Goal: Task Accomplishment & Management: Manage account settings

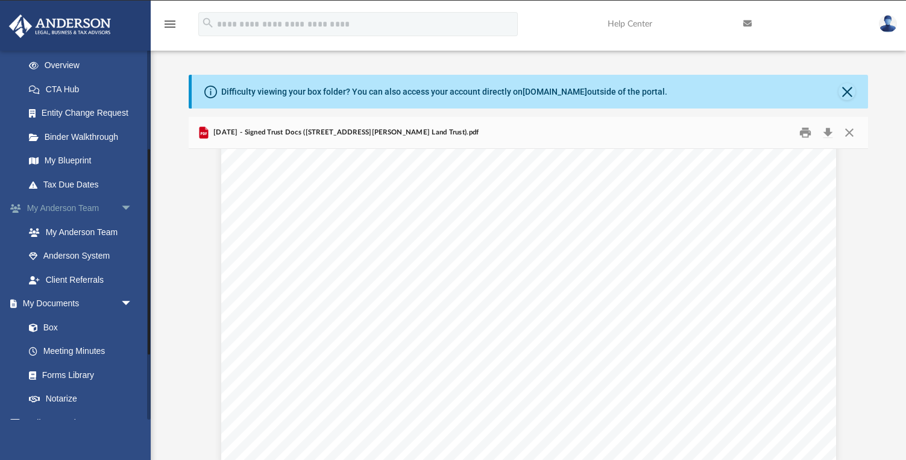
scroll to position [188, 0]
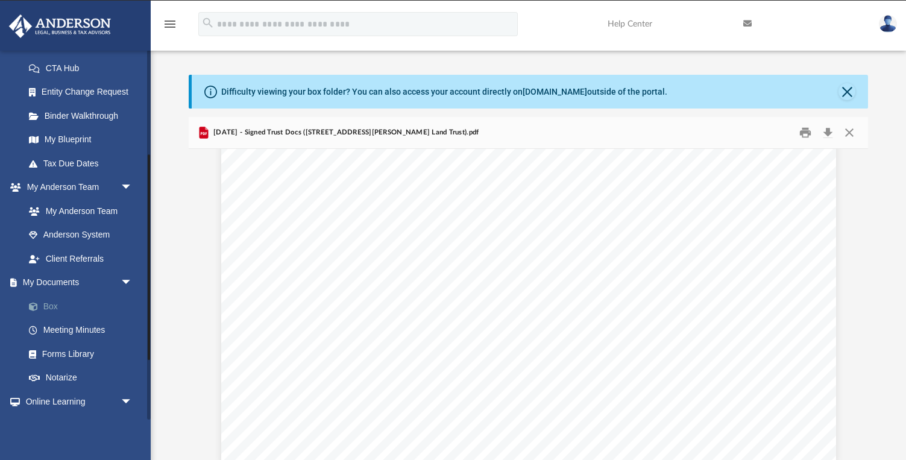
click at [51, 303] on link "Box" at bounding box center [84, 306] width 134 height 24
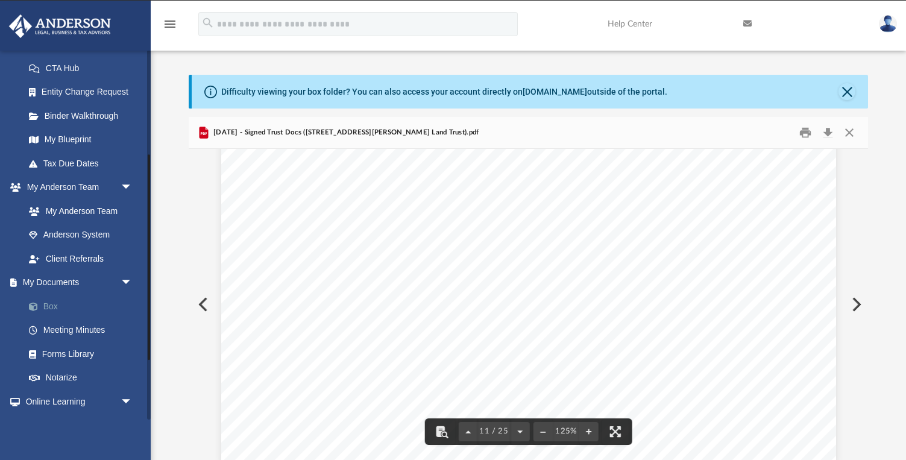
click at [44, 309] on link "Box" at bounding box center [84, 306] width 134 height 24
click at [46, 296] on link "Box" at bounding box center [84, 306] width 134 height 24
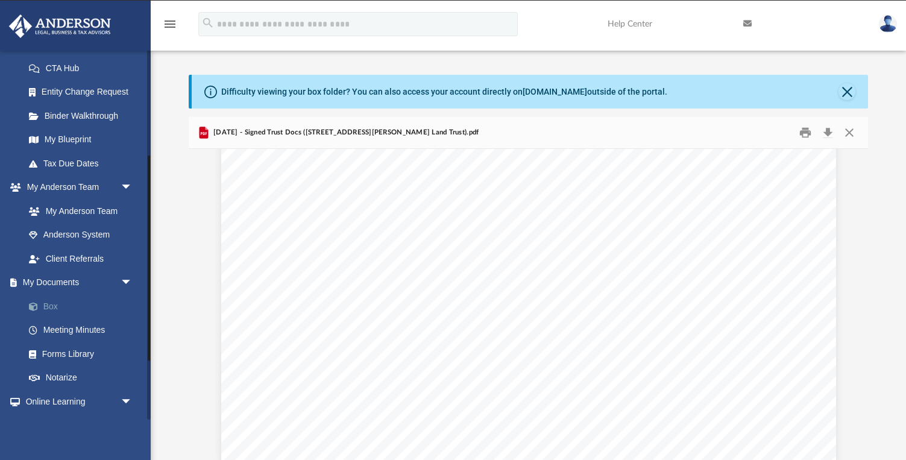
scroll to position [191, 0]
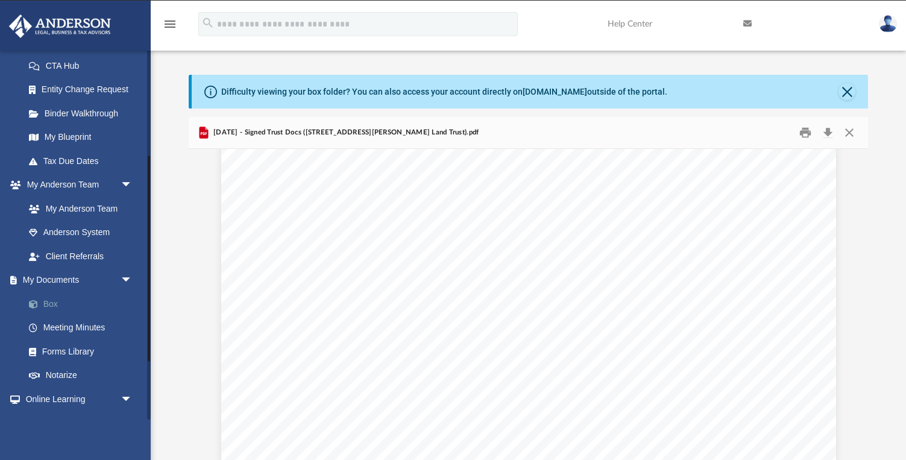
click at [45, 293] on link "Box" at bounding box center [84, 304] width 134 height 24
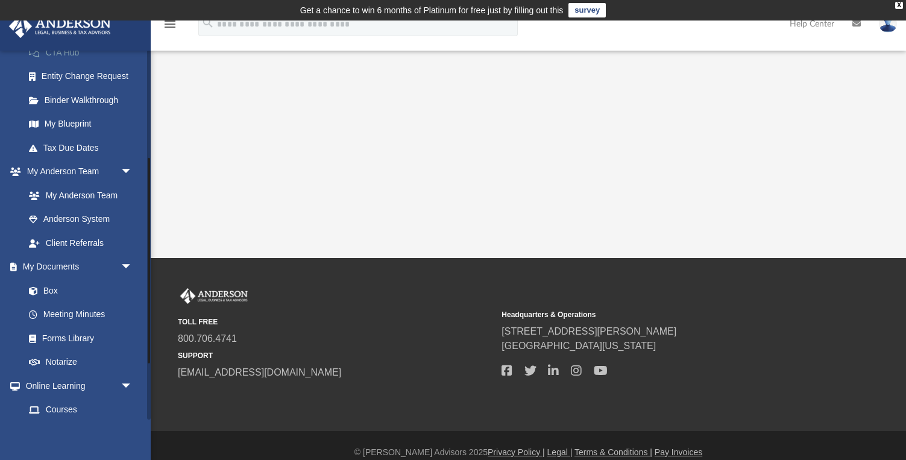
scroll to position [216, 0]
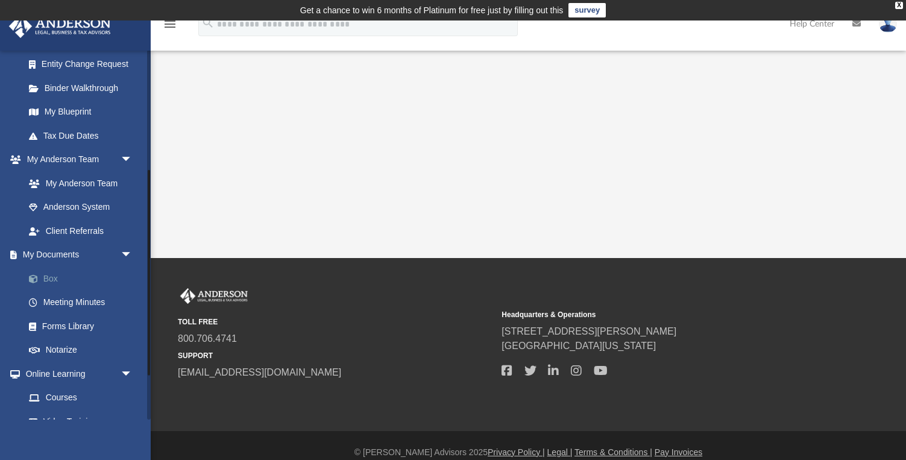
click at [63, 274] on link "Box" at bounding box center [84, 279] width 134 height 24
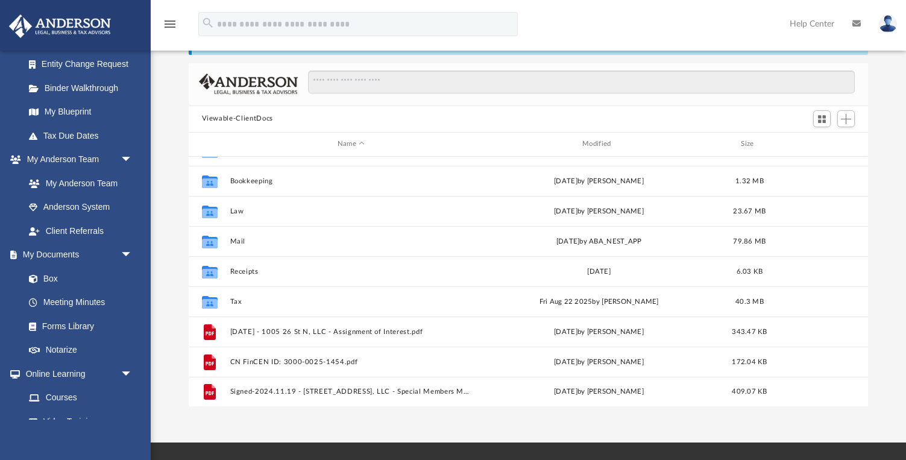
scroll to position [78, 0]
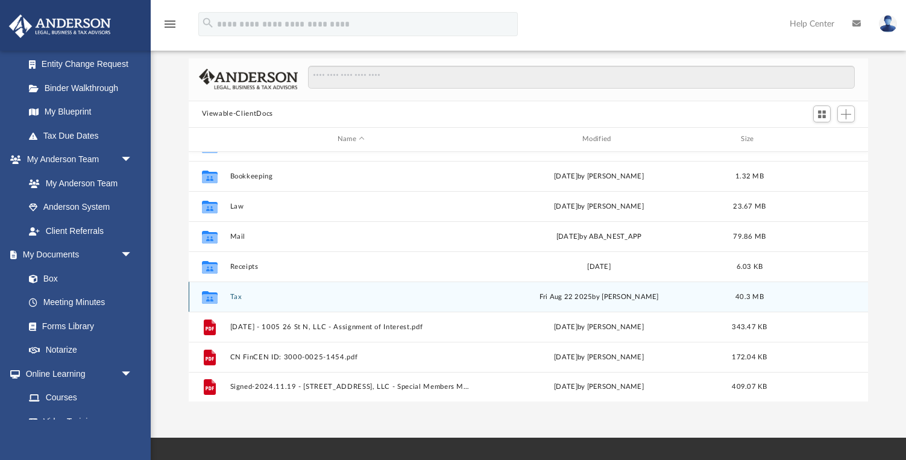
click at [232, 299] on button "Tax" at bounding box center [351, 297] width 242 height 8
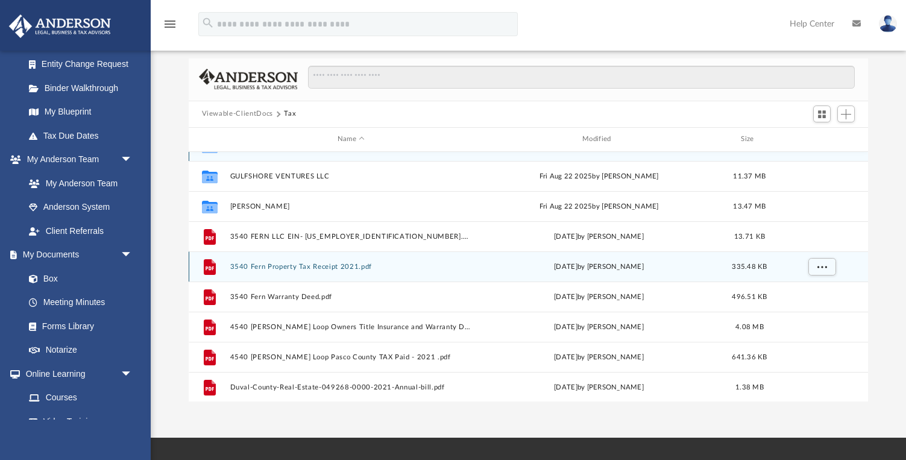
scroll to position [0, 0]
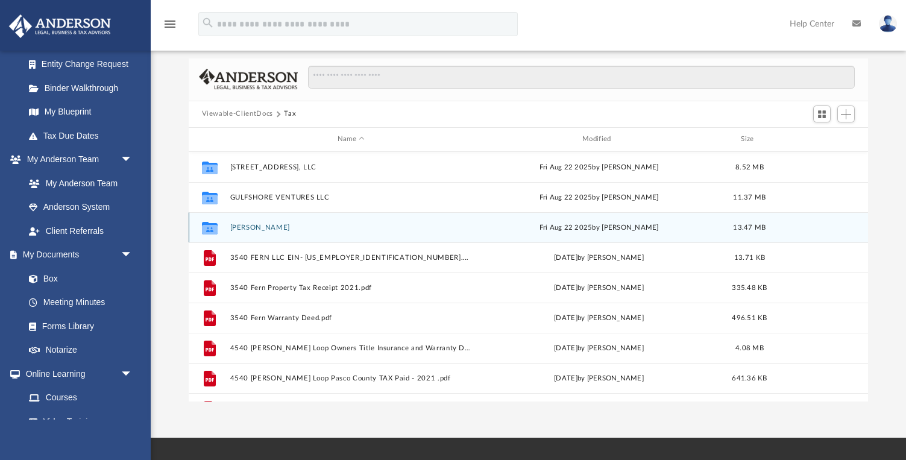
click at [250, 230] on button "[PERSON_NAME]" at bounding box center [351, 228] width 242 height 8
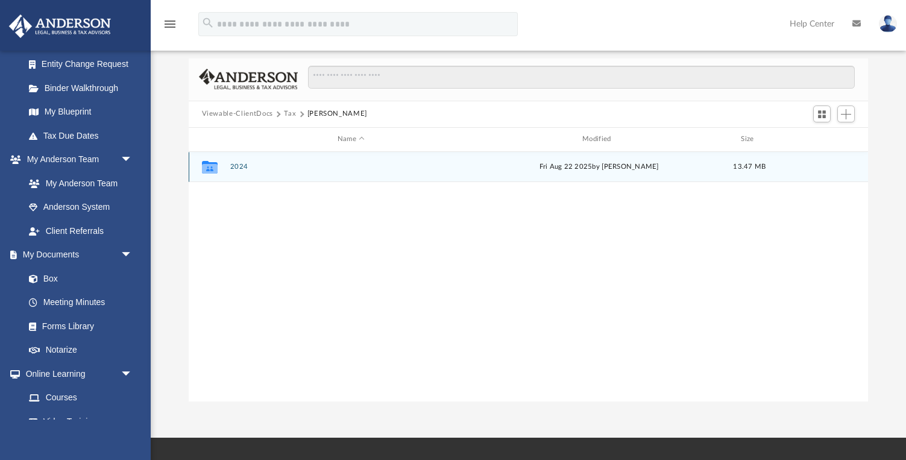
click at [236, 165] on button "2024" at bounding box center [351, 167] width 242 height 8
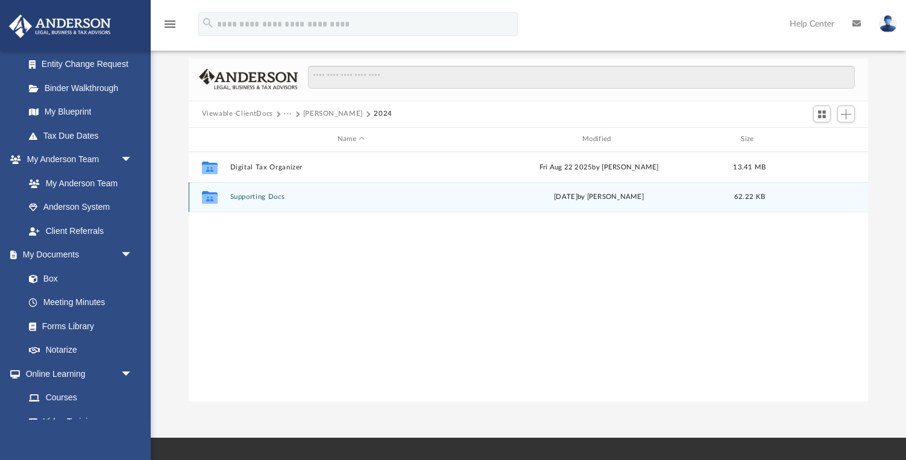
click at [250, 200] on button "Supporting Docs" at bounding box center [351, 197] width 242 height 8
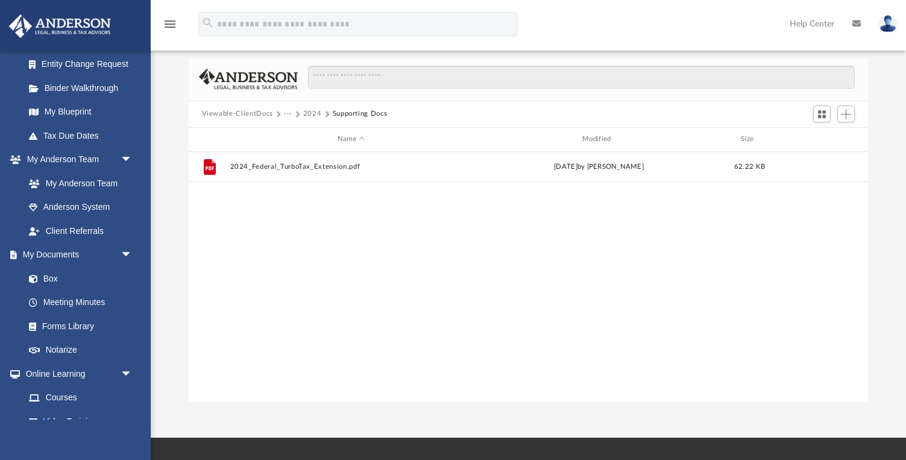
click at [315, 110] on button "2024" at bounding box center [312, 114] width 19 height 11
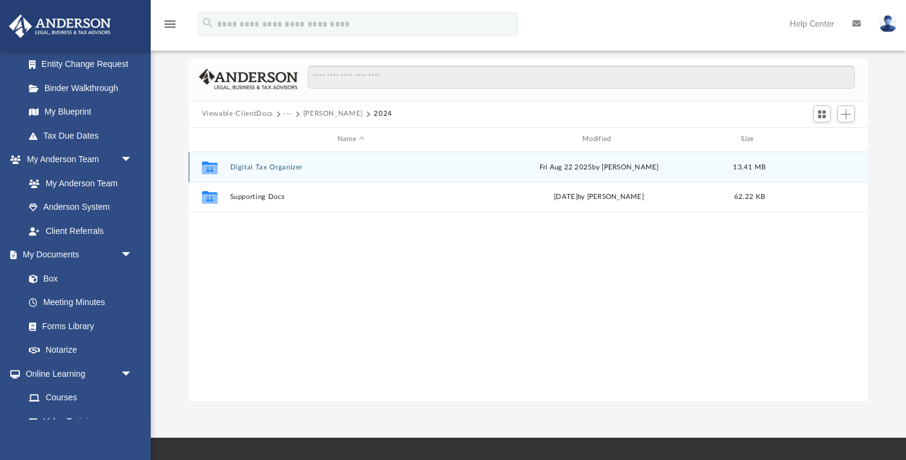
click at [259, 166] on button "Digital Tax Organizer" at bounding box center [351, 167] width 242 height 8
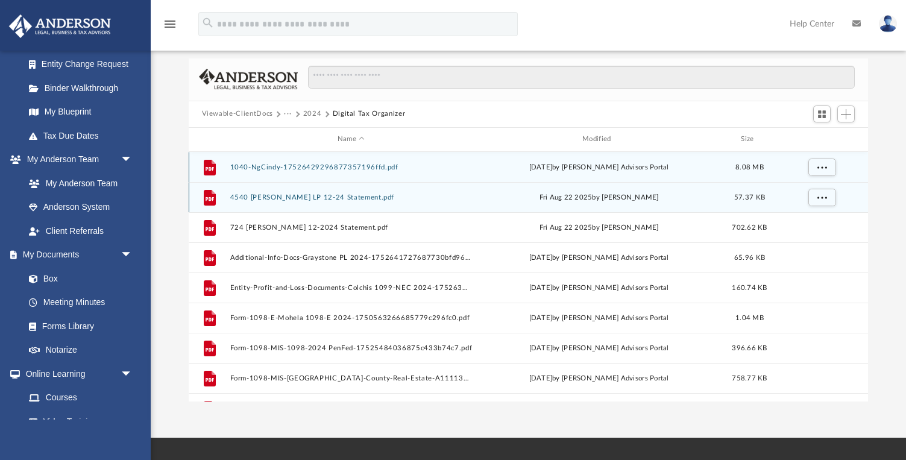
scroll to position [2, 0]
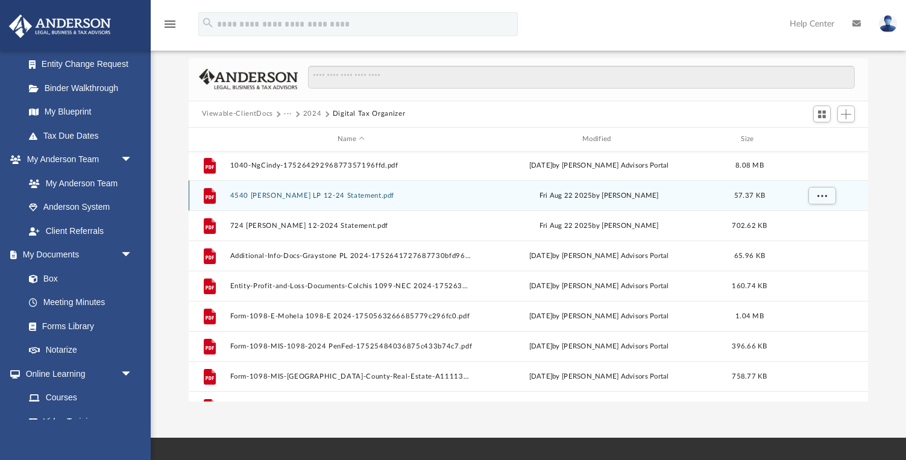
click at [262, 192] on button "4540 [PERSON_NAME] LP 12-24 Statement.pdf" at bounding box center [351, 196] width 242 height 8
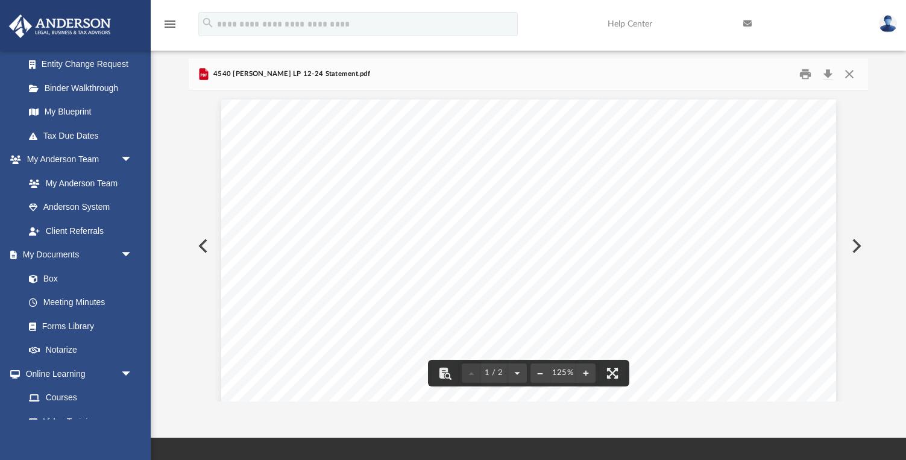
click at [206, 247] on button "Preview" at bounding box center [202, 246] width 27 height 34
click at [850, 70] on button "Close" at bounding box center [850, 74] width 22 height 19
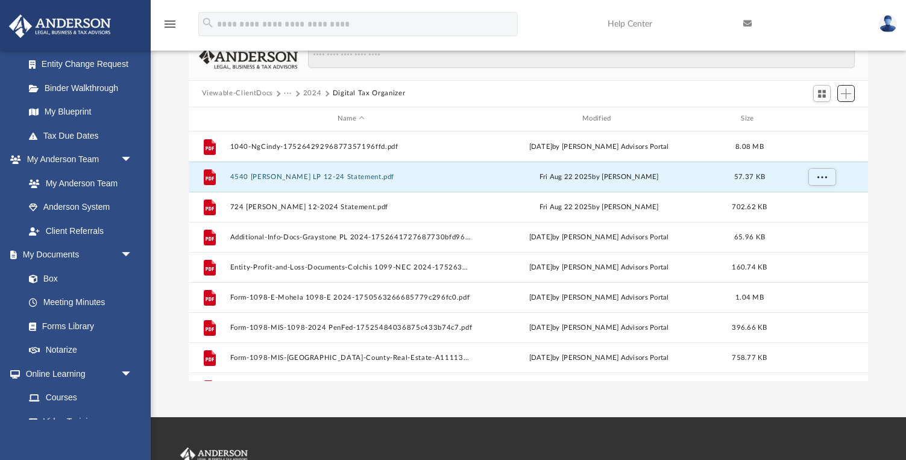
click at [849, 99] on button "Add" at bounding box center [847, 93] width 18 height 17
click at [831, 114] on li "Upload" at bounding box center [829, 117] width 39 height 13
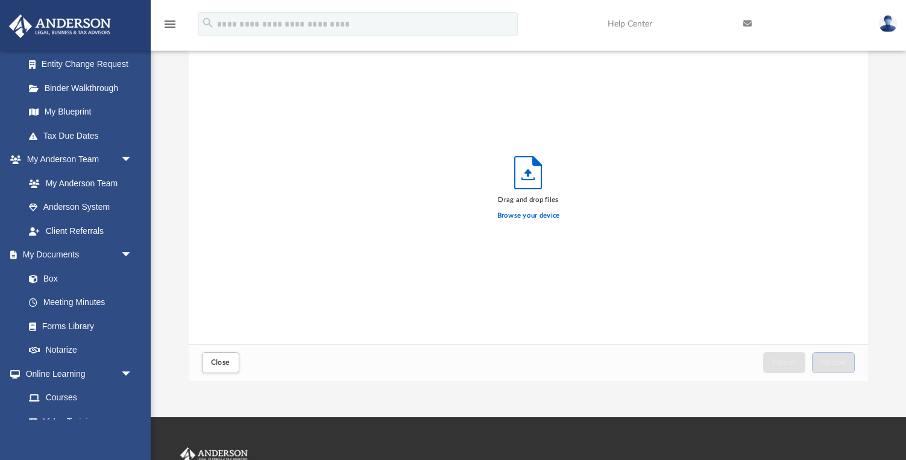
scroll to position [306, 680]
click at [519, 217] on label "Browse your device" at bounding box center [529, 215] width 63 height 11
click at [0, 0] on input "Browse your device" at bounding box center [0, 0] width 0 height 0
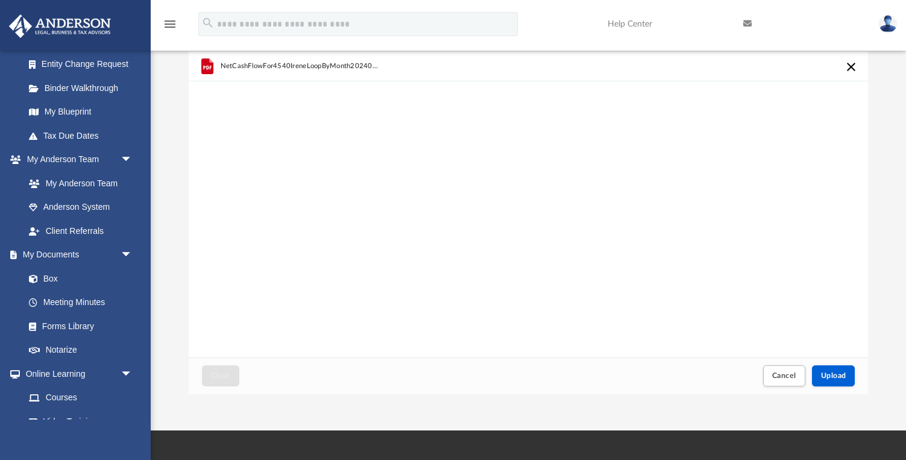
scroll to position [165, 0]
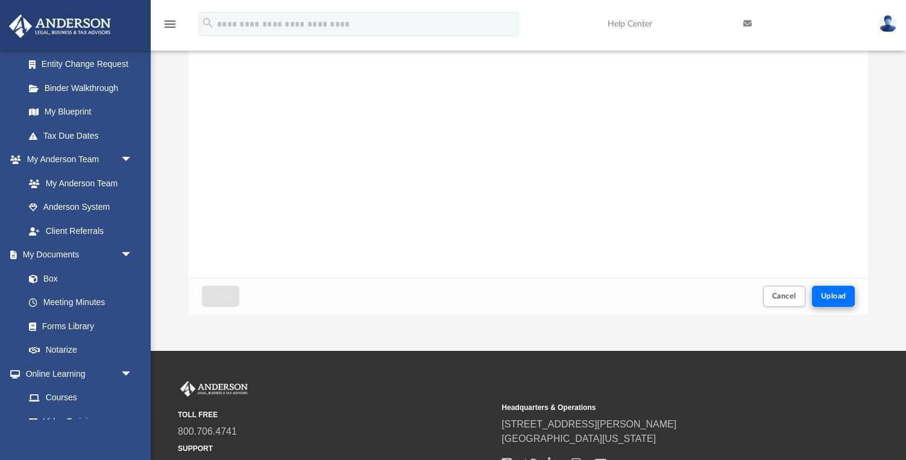
click at [841, 299] on span "Upload" at bounding box center [833, 295] width 25 height 7
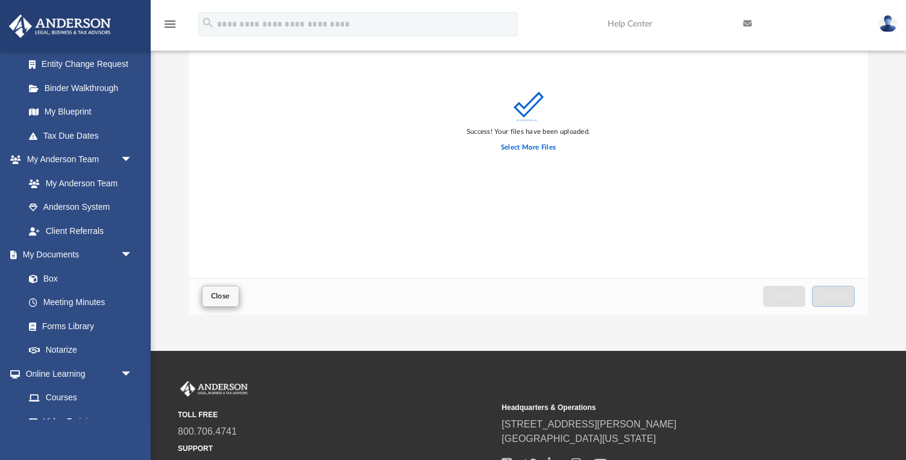
click at [224, 294] on span "Close" at bounding box center [220, 295] width 19 height 7
click at [234, 297] on button "Close" at bounding box center [220, 296] width 37 height 21
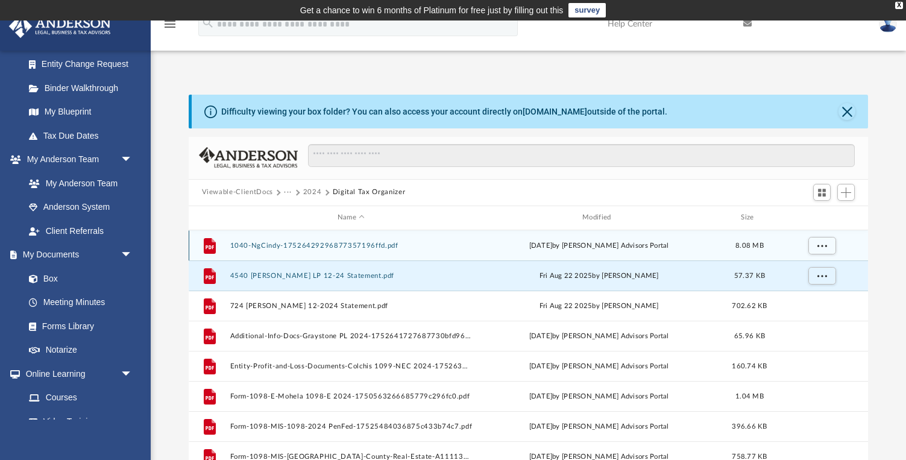
scroll to position [0, 0]
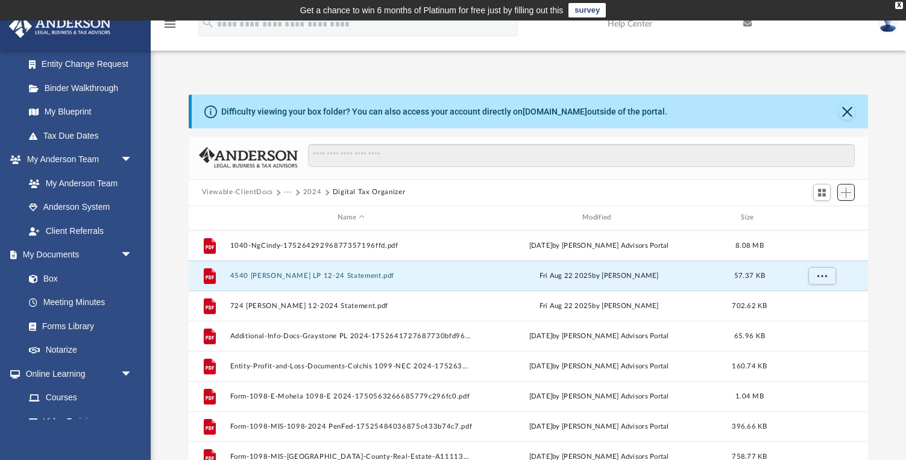
click at [849, 195] on span "Add" at bounding box center [846, 193] width 10 height 10
click at [826, 213] on li "Upload" at bounding box center [829, 216] width 39 height 13
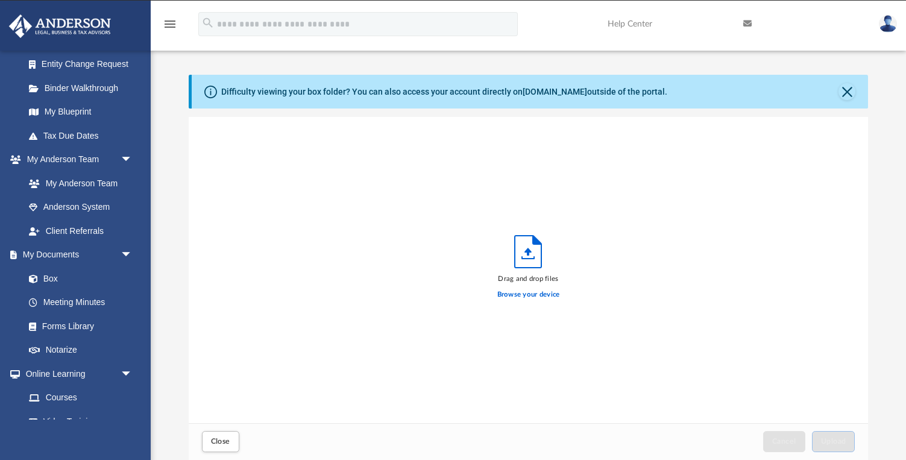
scroll to position [306, 680]
click at [528, 296] on label "Browse your device" at bounding box center [529, 294] width 63 height 11
click at [0, 0] on input "Browse your device" at bounding box center [0, 0] width 0 height 0
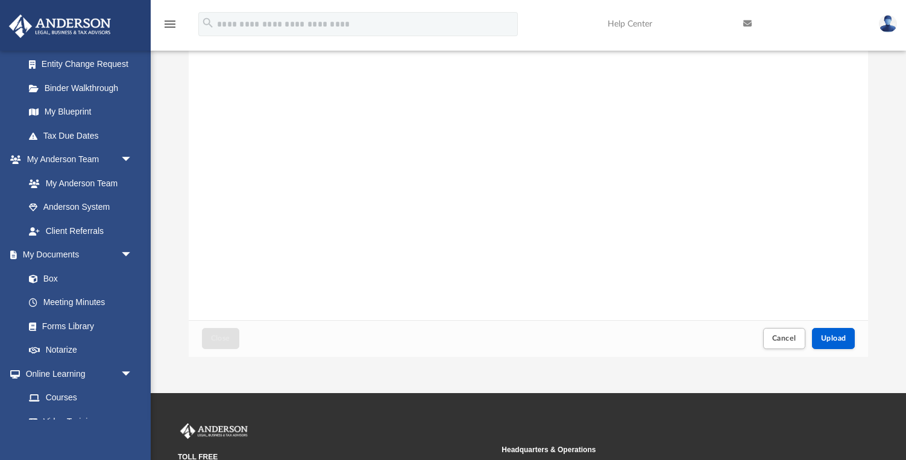
scroll to position [166, 0]
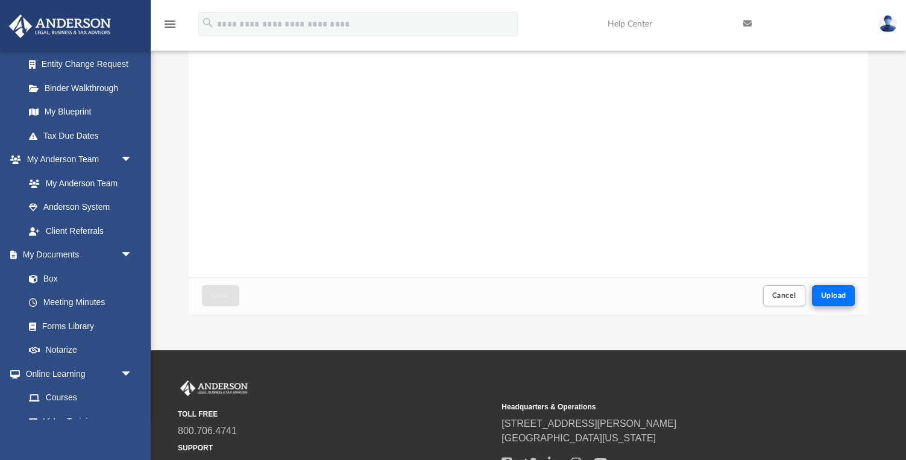
click at [832, 293] on span "Upload" at bounding box center [833, 295] width 25 height 7
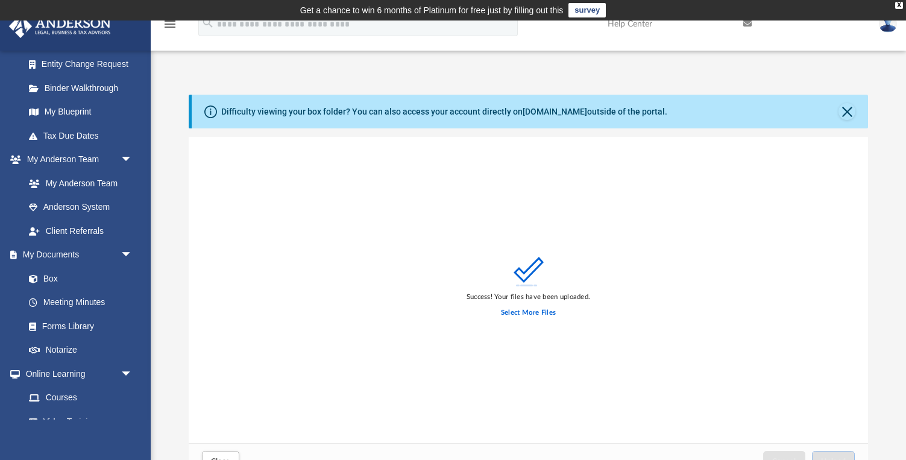
scroll to position [0, 0]
